Goal: Communication & Community: Answer question/provide support

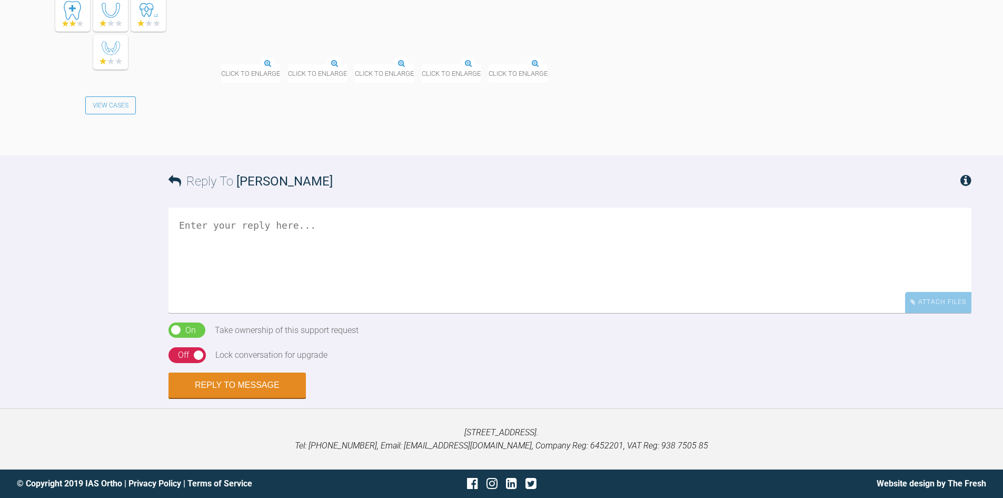
scroll to position [2190, 0]
click at [210, 236] on textarea at bounding box center [570, 259] width 803 height 105
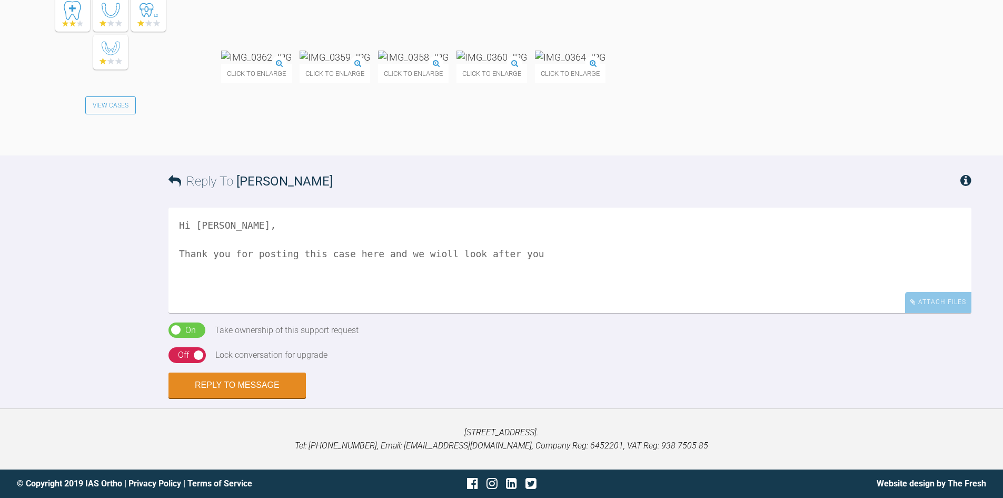
scroll to position [2137, 0]
click at [429, 313] on textarea "Hi [PERSON_NAME], Thank you for posting this case here and we wioll look after …" at bounding box center [570, 259] width 803 height 105
click at [427, 308] on textarea "Hi [PERSON_NAME], Thank you for posting this case here and we wioll look after …" at bounding box center [570, 259] width 803 height 105
click at [422, 308] on textarea "Hi [PERSON_NAME], Thank you for posting this case here and we wioll look after …" at bounding box center [570, 259] width 803 height 105
click at [508, 308] on textarea "Hi [PERSON_NAME], Thank you for posting this case here and we will look after y…" at bounding box center [570, 259] width 803 height 105
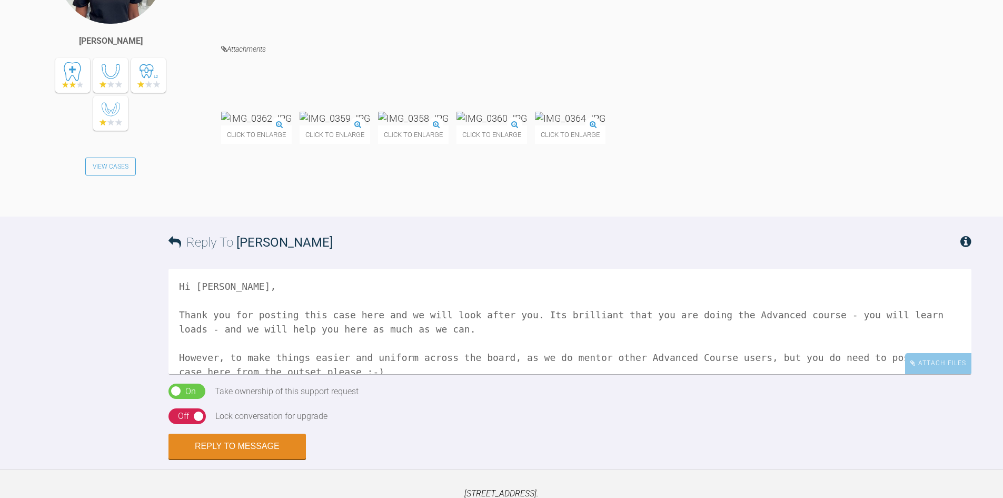
scroll to position [1926, 0]
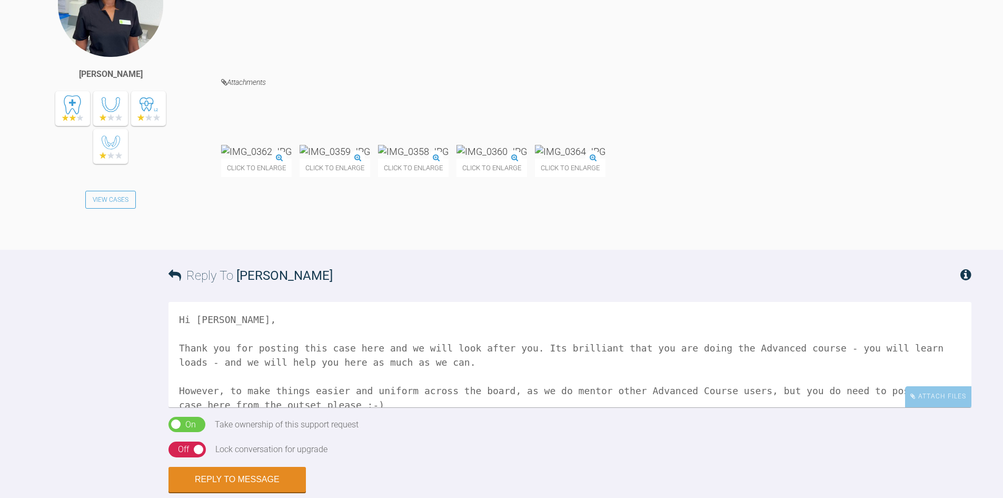
click at [370, 158] on img at bounding box center [335, 151] width 71 height 13
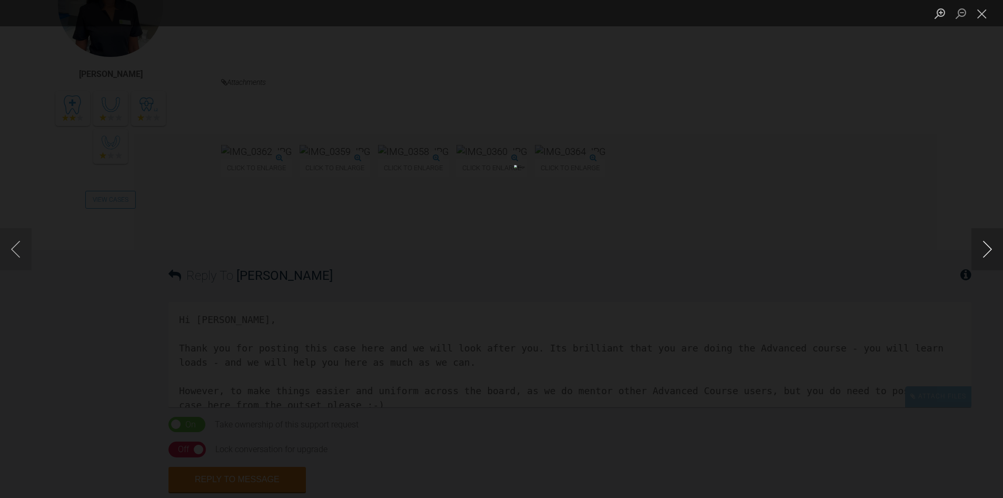
click at [978, 251] on button "Next image" at bounding box center [988, 249] width 32 height 42
click at [977, 251] on button "Next image" at bounding box center [988, 249] width 32 height 42
click at [981, 251] on button "Next image" at bounding box center [988, 249] width 32 height 42
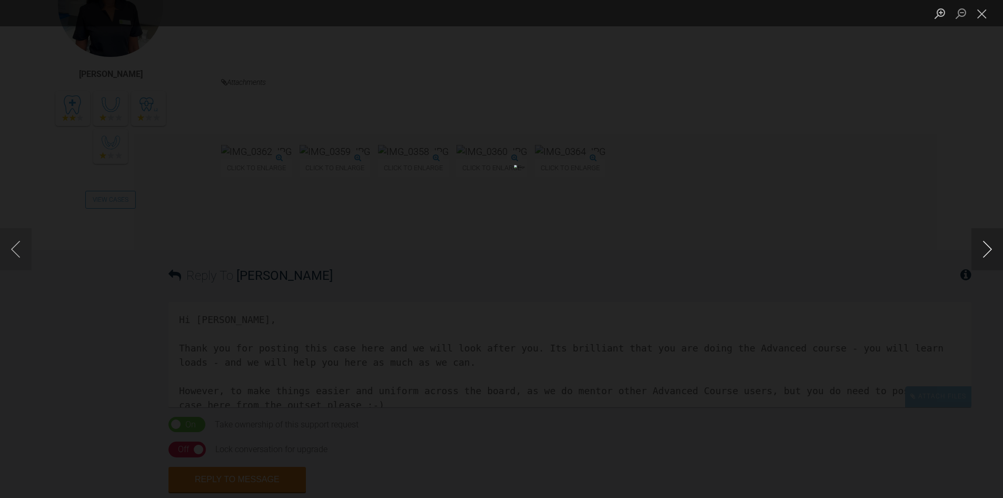
click at [983, 250] on button "Next image" at bounding box center [988, 249] width 32 height 42
click at [984, 11] on button "Close lightbox" at bounding box center [982, 13] width 21 height 18
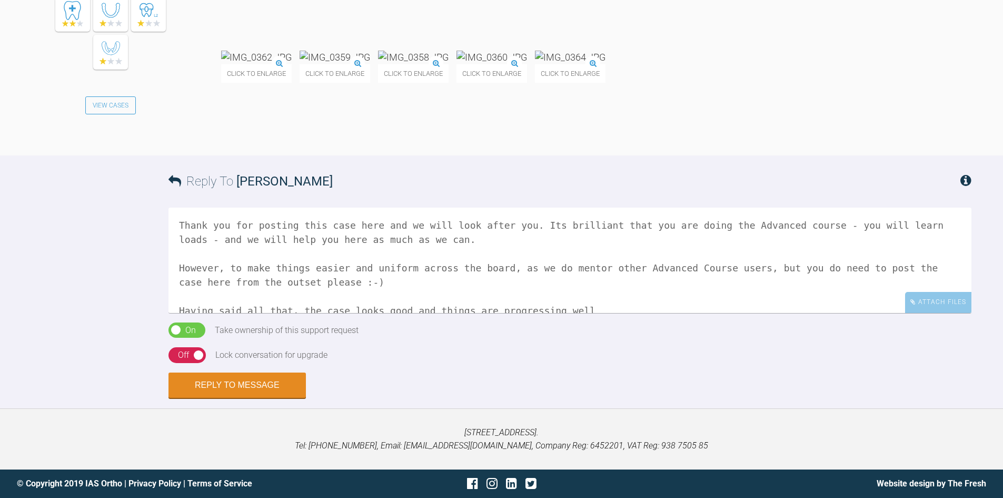
scroll to position [44, 0]
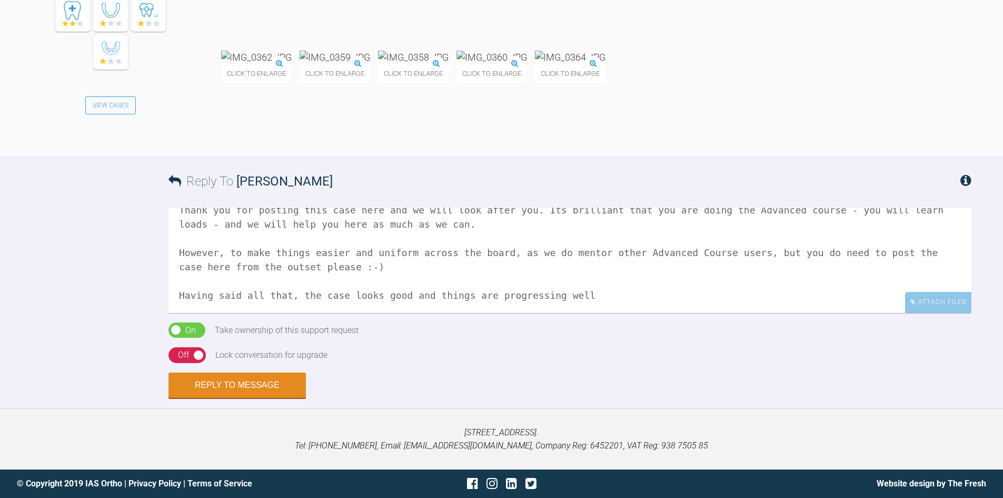
click at [562, 313] on textarea "Hi [PERSON_NAME], Thank you for posting this case here and we will look after y…" at bounding box center [570, 259] width 803 height 105
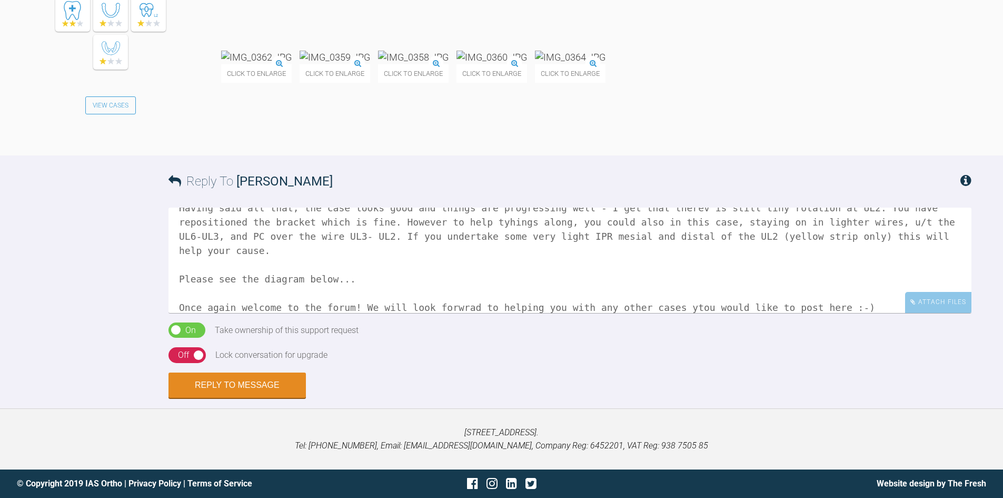
scroll to position [145, 0]
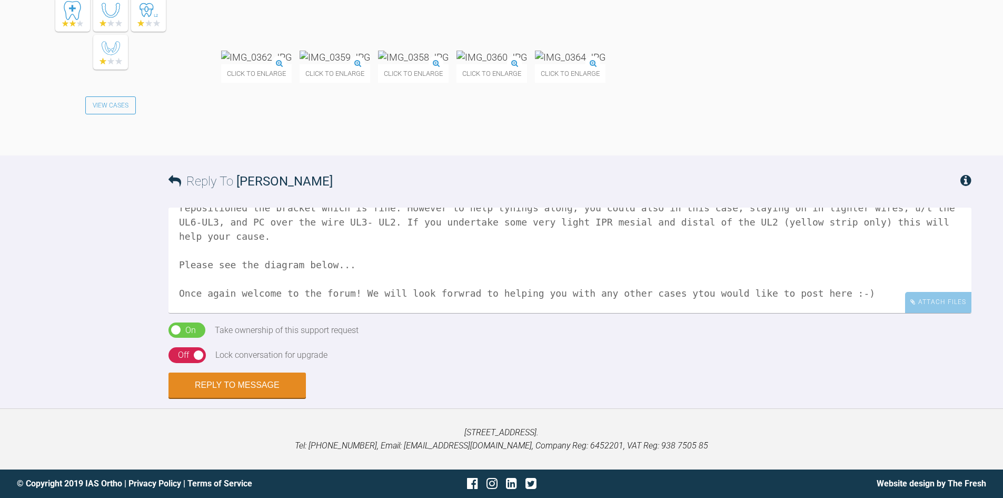
type textarea "Hi [PERSON_NAME], Thank you for posting this case here and we will look after y…"
click at [174, 363] on div "On Off" at bounding box center [187, 355] width 37 height 16
click at [936, 312] on div "Attach Files" at bounding box center [938, 302] width 66 height 21
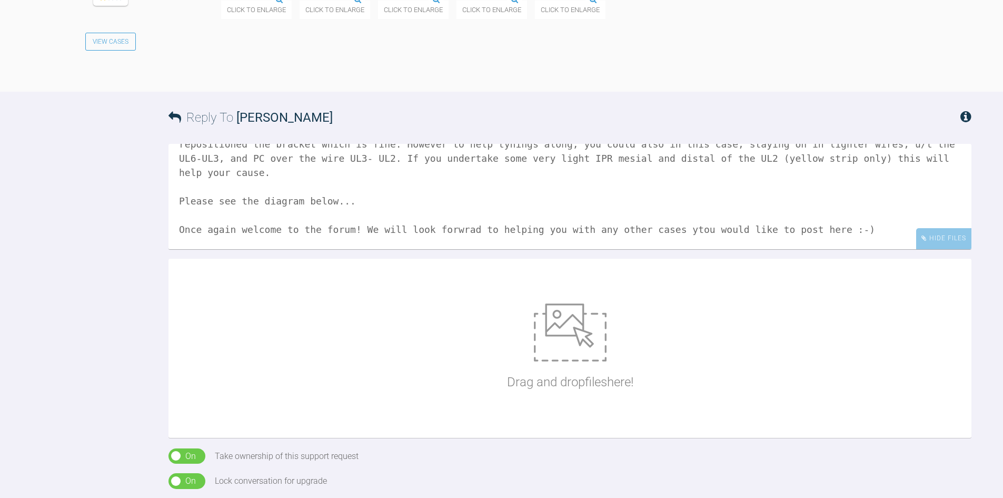
scroll to position [2295, 0]
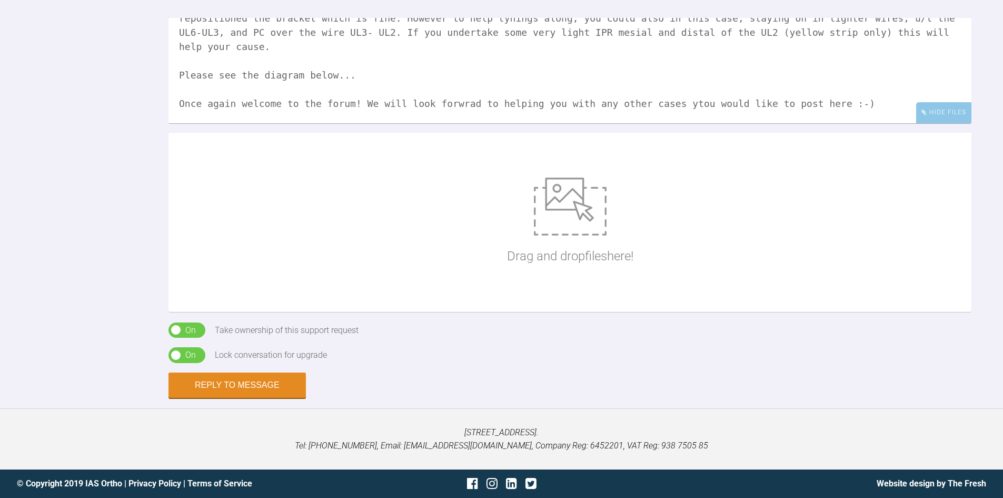
click at [569, 235] on img at bounding box center [570, 206] width 73 height 58
type input "C:\fakepath\S1.jpg"
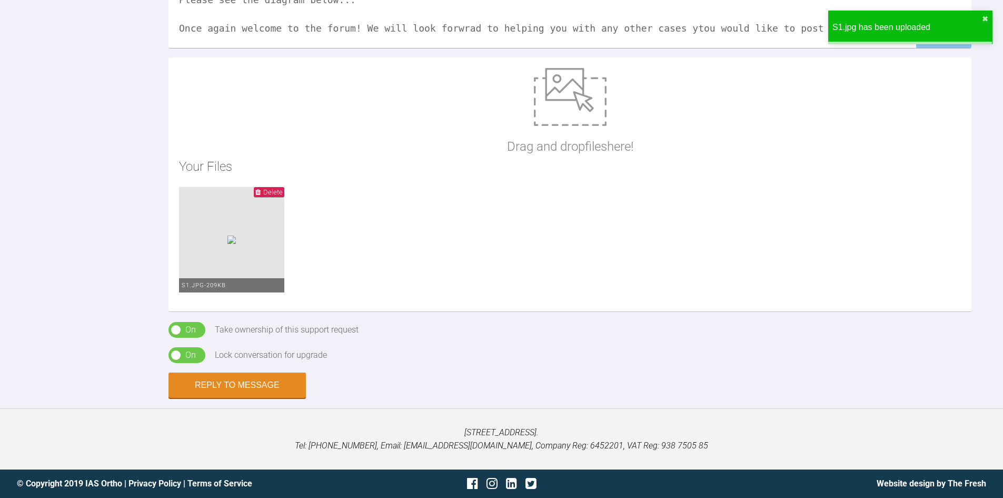
scroll to position [2453, 0]
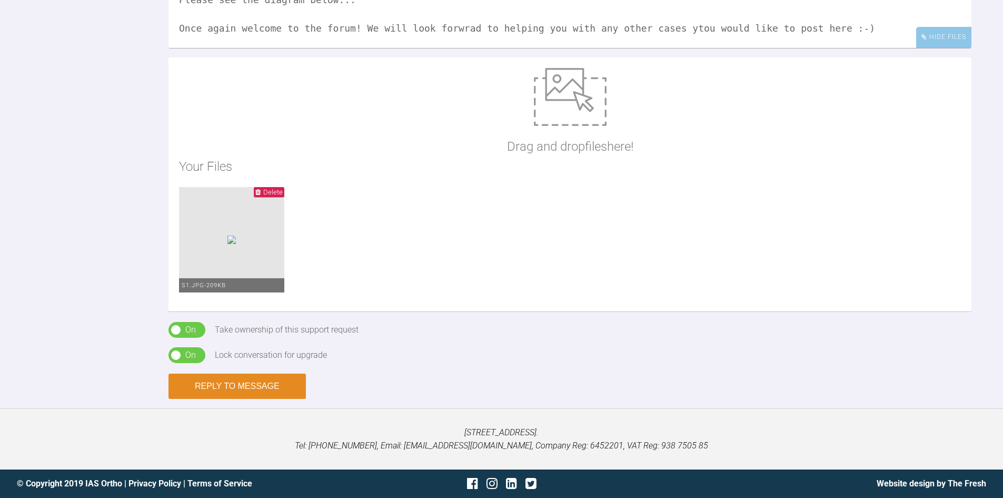
click at [242, 387] on button "Reply to Message" at bounding box center [237, 385] width 137 height 25
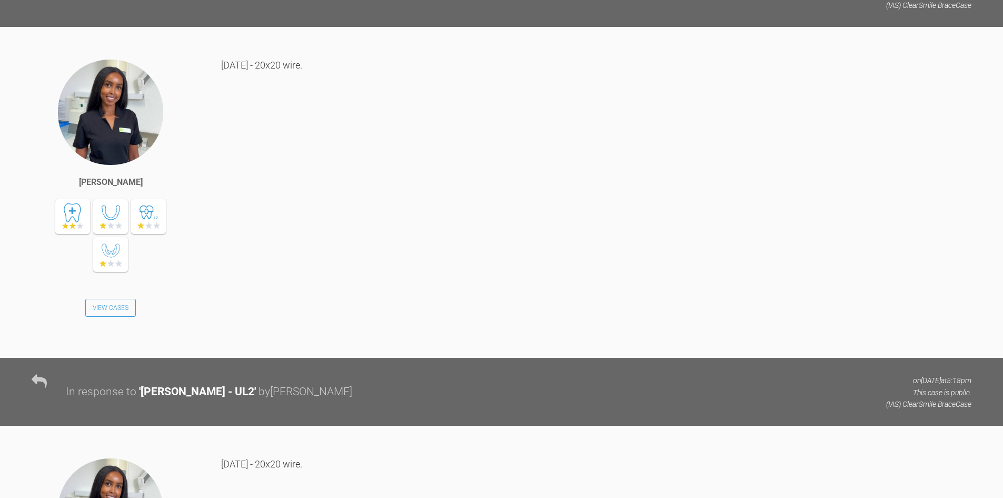
scroll to position [1015, 0]
